Goal: Register for event/course

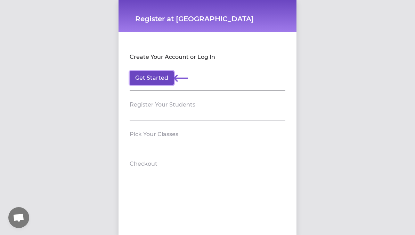
click at [164, 83] on button "Get Started" at bounding box center [152, 78] width 44 height 14
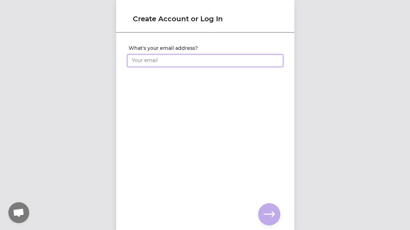
click at [164, 62] on input "What's your email address?" at bounding box center [205, 60] width 156 height 13
type input "[PERSON_NAME][EMAIL_ADDRESS][PERSON_NAME][DOMAIN_NAME]"
click input "submit" at bounding box center [0, 0] width 0 height 0
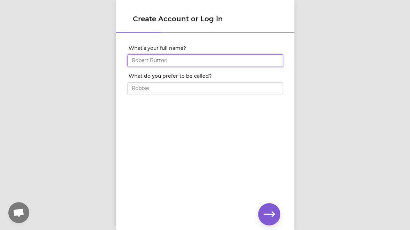
click at [164, 62] on input "What's your full name?" at bounding box center [205, 60] width 156 height 13
type input "[PERSON_NAME]"
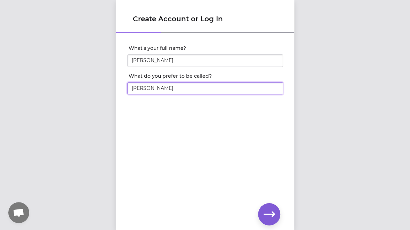
type input "[PERSON_NAME]"
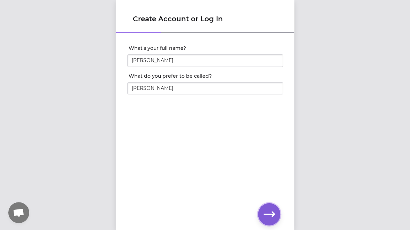
click at [269, 214] on icon "button" at bounding box center [269, 213] width 11 height 5
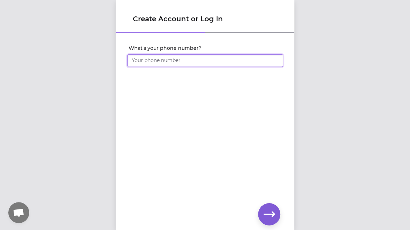
click at [174, 62] on input "What's your phone number?" at bounding box center [205, 60] width 156 height 13
type input "[PHONE_NUMBER]"
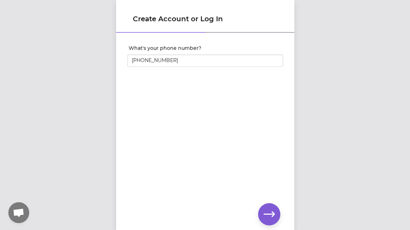
click at [280, 214] on div "Create Account or Log In What's your phone number? [PHONE_NUMBER]" at bounding box center [205, 115] width 178 height 230
click at [268, 214] on icon "button" at bounding box center [269, 213] width 11 height 5
click at [264, 217] on icon "button" at bounding box center [269, 213] width 11 height 11
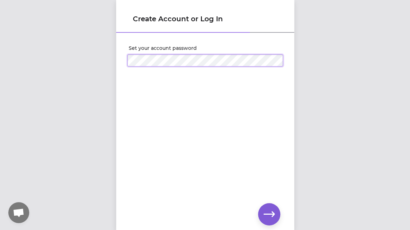
click input "submit" at bounding box center [0, 0] width 0 height 0
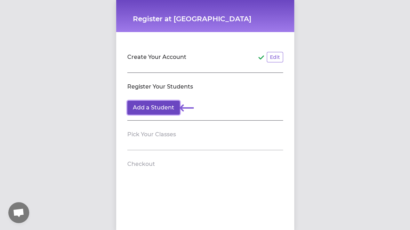
click at [158, 107] on button "Add a Student" at bounding box center [153, 108] width 53 height 14
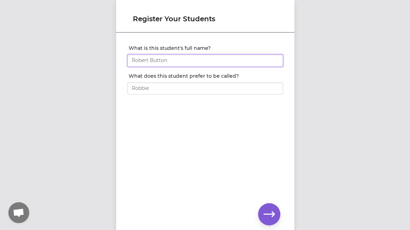
click at [154, 58] on input "What is this student's full name?" at bounding box center [205, 60] width 156 height 13
type input "[PERSON_NAME]"
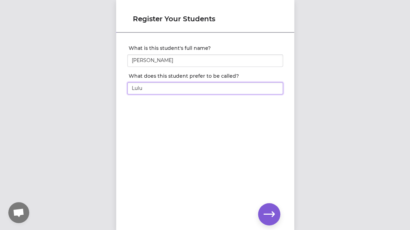
type input "Lulu"
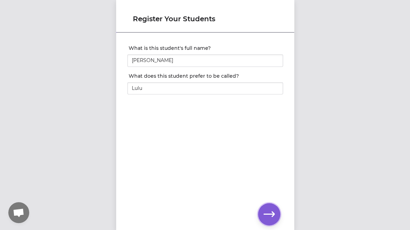
click at [266, 214] on icon "button" at bounding box center [269, 213] width 11 height 11
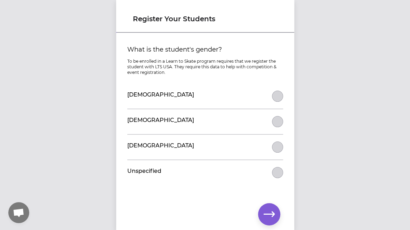
click at [134, 93] on label "[DEMOGRAPHIC_DATA]" at bounding box center [160, 94] width 67 height 8
click at [272, 93] on button "What is the student's gender?" at bounding box center [277, 95] width 11 height 11
click at [262, 215] on button "button" at bounding box center [269, 214] width 22 height 22
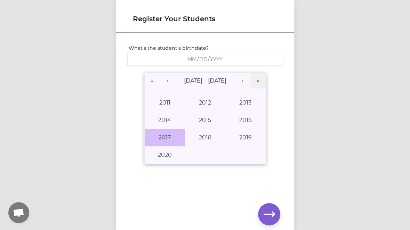
click at [175, 133] on button "2017" at bounding box center [165, 137] width 40 height 17
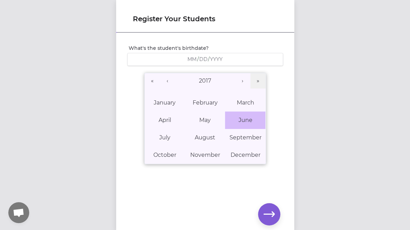
click at [239, 120] on abbr "June" at bounding box center [245, 120] width 14 height 7
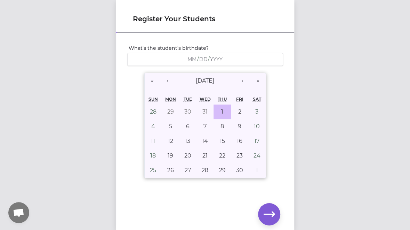
click at [218, 113] on button "1" at bounding box center [222, 111] width 17 height 15
type input "[DATE]"
type input "6"
type input "1"
type input "2017"
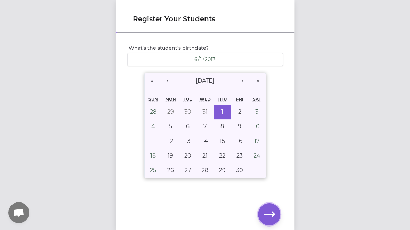
click at [277, 215] on button "button" at bounding box center [269, 214] width 22 height 22
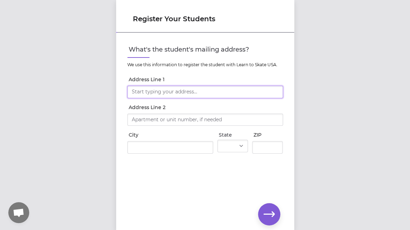
click at [156, 94] on input "Address Line 1" at bounding box center [205, 92] width 156 height 13
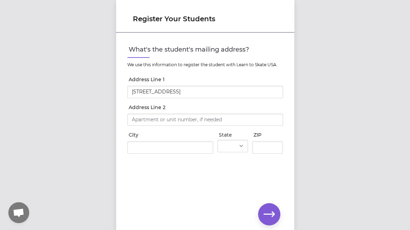
type input "[STREET_ADDRESS]"
type input "Coeur d'Alene"
select select "ID"
type input "83814"
click at [268, 215] on icon "button" at bounding box center [269, 213] width 11 height 11
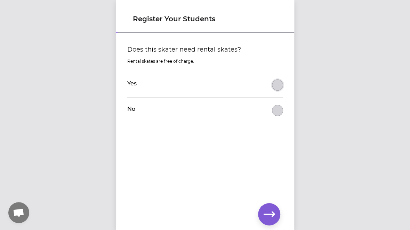
click at [274, 87] on button "Does this skater need rental skates?" at bounding box center [277, 84] width 11 height 11
click at [274, 208] on button "button" at bounding box center [269, 214] width 22 height 22
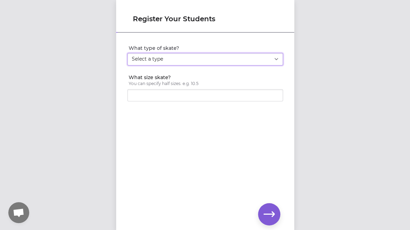
click at [158, 60] on select "Select a type Youth Figure Men's Figure Women's Figure Men's Hockey Women's Hoc…" at bounding box center [205, 59] width 156 height 13
select select "youth_figure"
click at [127, 53] on select "Select a type Youth Figure Men's Figure Women's Figure Men's Hockey Women's Hoc…" at bounding box center [205, 59] width 156 height 13
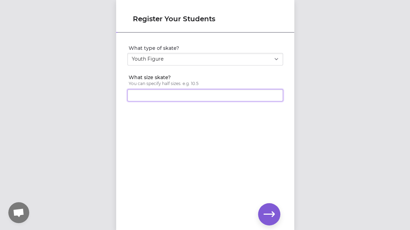
click at [160, 94] on input "What size skate?" at bounding box center [205, 95] width 156 height 13
type input "2"
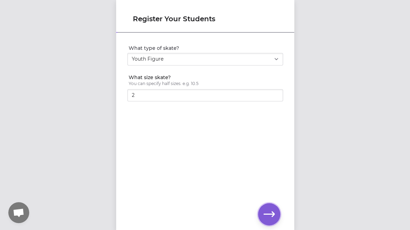
click at [267, 214] on icon "button" at bounding box center [269, 213] width 11 height 5
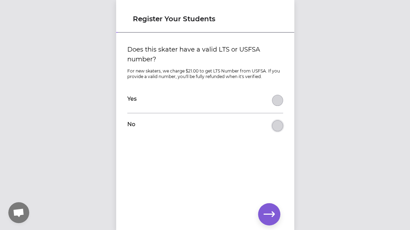
click at [272, 106] on button "Does this skater have a valid LTS or USFSA number?" at bounding box center [277, 100] width 11 height 11
click at [267, 209] on icon "button" at bounding box center [269, 213] width 11 height 11
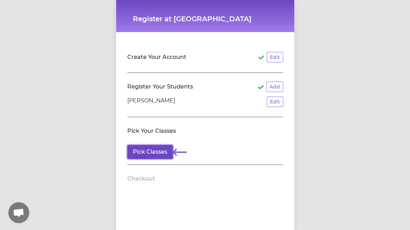
click at [154, 152] on button "Pick Classes" at bounding box center [150, 152] width 46 height 14
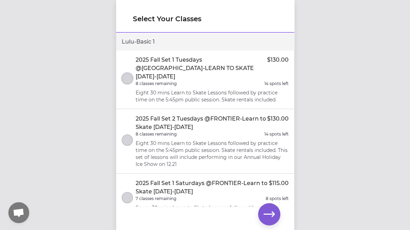
click at [126, 76] on button "select class" at bounding box center [127, 78] width 11 height 11
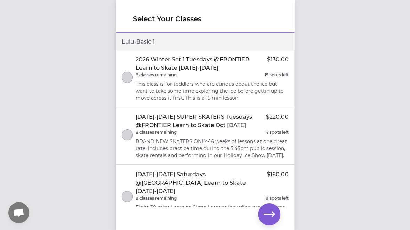
scroll to position [209, 0]
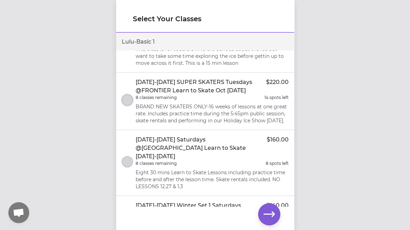
click at [130, 95] on button "select class" at bounding box center [127, 99] width 11 height 11
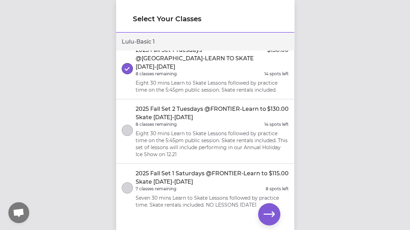
scroll to position [0, 0]
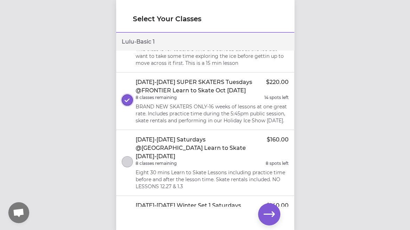
click at [129, 98] on icon "select class" at bounding box center [127, 100] width 5 height 5
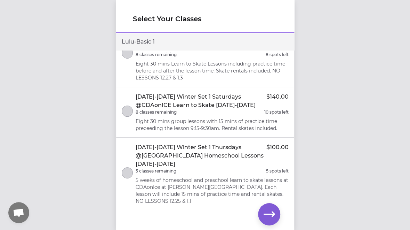
scroll to position [319, 0]
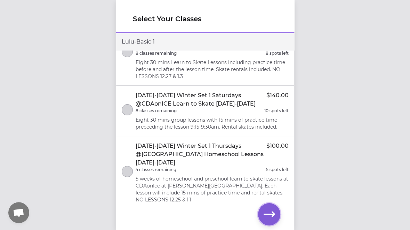
click at [266, 215] on icon "button" at bounding box center [269, 213] width 11 height 11
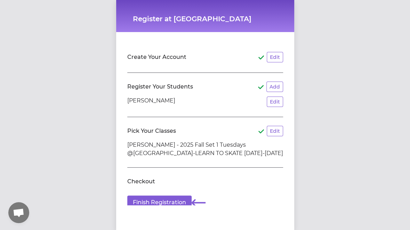
scroll to position [15, 0]
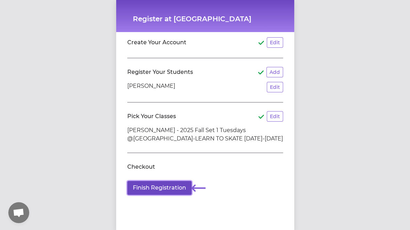
click at [171, 181] on button "Finish Registration" at bounding box center [159, 188] width 64 height 14
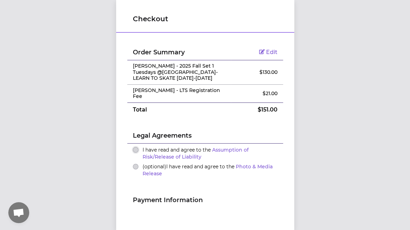
click at [133, 147] on button "I have read and agree to the Assumption of Risk/Release of Liability" at bounding box center [136, 150] width 6 height 6
click at [133, 164] on button "(optional) I have read and agree to the Photo & Media Release" at bounding box center [136, 167] width 6 height 6
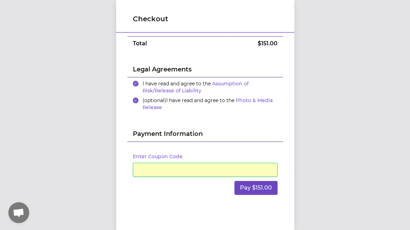
scroll to position [76, 0]
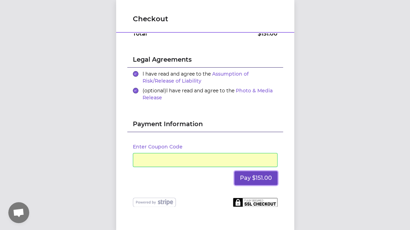
click at [264, 171] on button "Pay $151.00" at bounding box center [256, 178] width 43 height 14
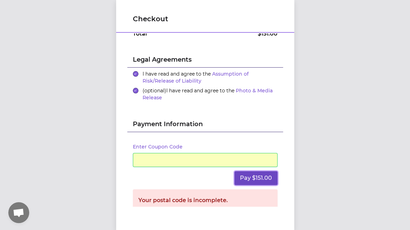
click at [252, 171] on button "Pay $151.00" at bounding box center [256, 178] width 43 height 14
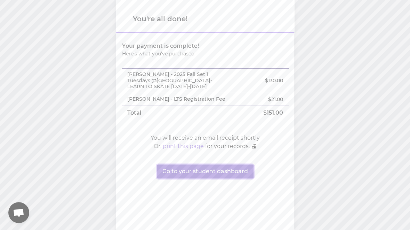
click at [217, 168] on button "Go to your student dashboard" at bounding box center [205, 171] width 97 height 14
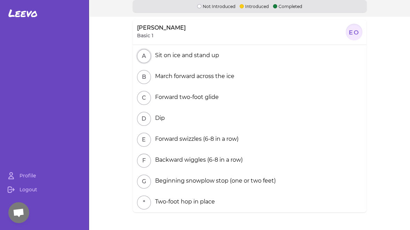
drag, startPoint x: 143, startPoint y: 57, endPoint x: 217, endPoint y: 71, distance: 75.5
click at [217, 71] on section "A Sit on ice and stand up B March forward across the ice C Forward two-foot gli…" at bounding box center [250, 128] width 234 height 167
click at [144, 57] on button "A" at bounding box center [144, 56] width 14 height 14
click at [140, 53] on button "A" at bounding box center [144, 56] width 14 height 14
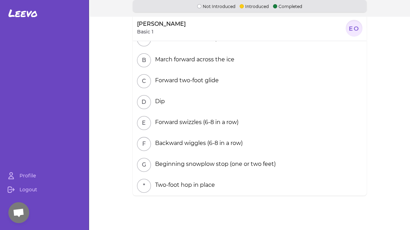
click at [176, 185] on div "Two-foot hop in place" at bounding box center [183, 185] width 63 height 8
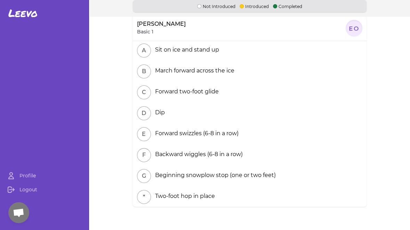
scroll to position [0, 0]
